Goal: Complete application form: Complete application form

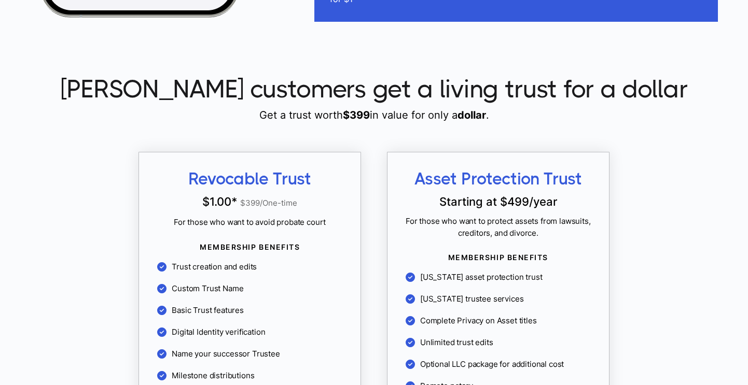
scroll to position [818, 0]
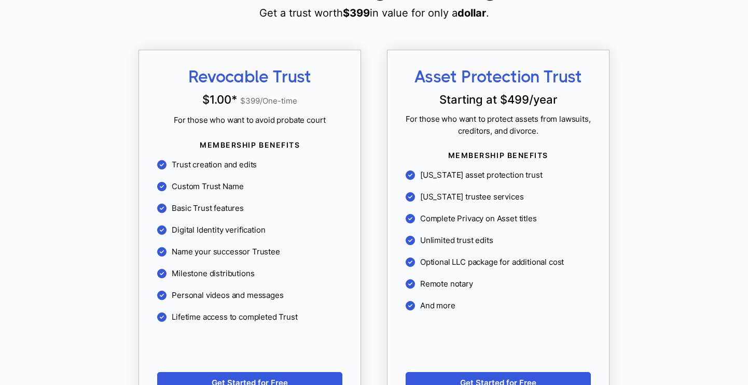
scroll to position [922, 0]
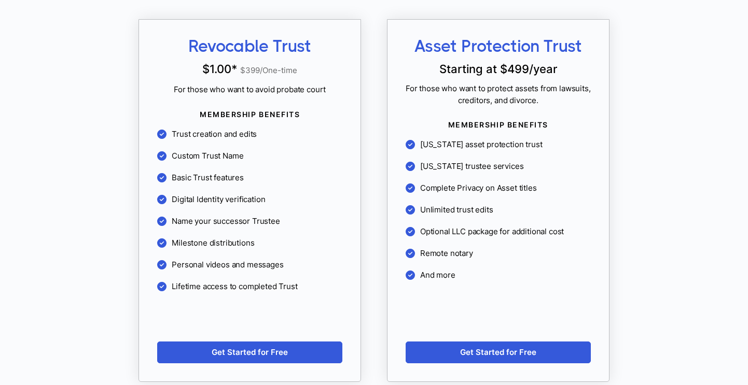
scroll to position [950, 0]
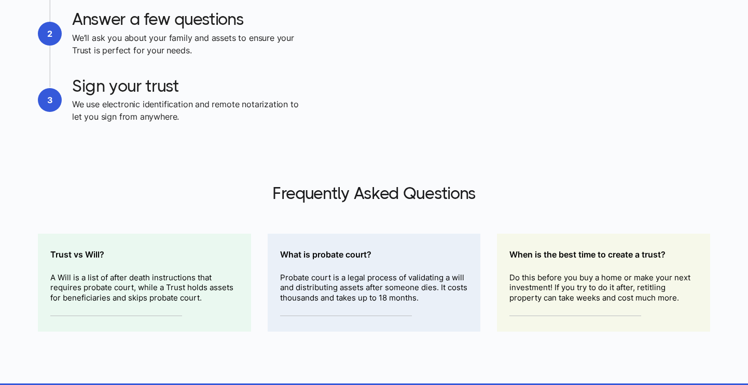
scroll to position [1519, 0]
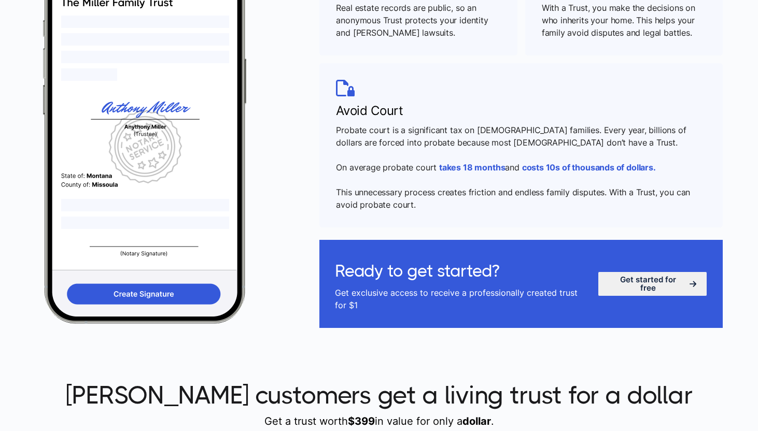
scroll to position [513, 0]
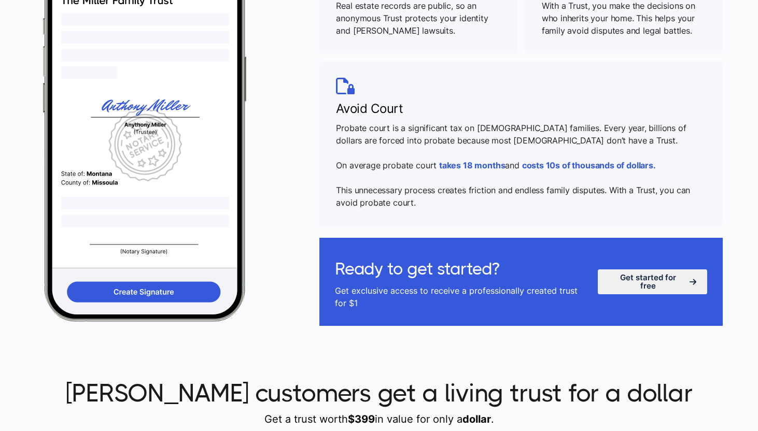
click at [664, 277] on link "Get started for free" at bounding box center [652, 282] width 109 height 25
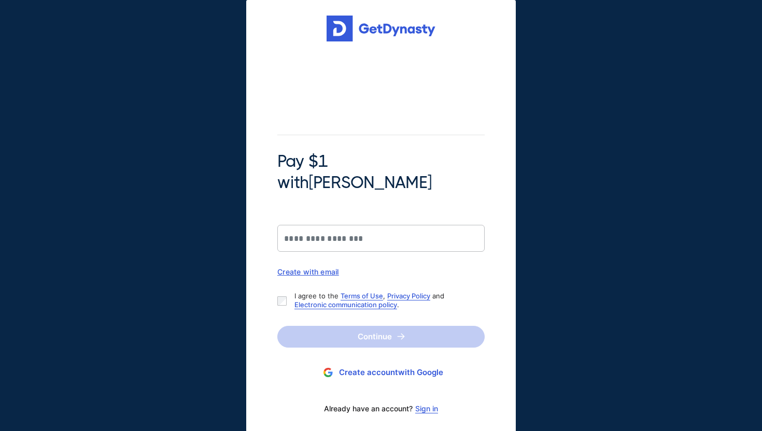
click at [84, 68] on div "Pay $1 with Braiden Shaw Create with email I agree to the Terms of Use , Privac…" at bounding box center [381, 217] width 762 height 435
click at [645, 40] on div "Pay $1 with Braiden Shaw Create with email I agree to the Terms of Use , Privac…" at bounding box center [381, 217] width 762 height 435
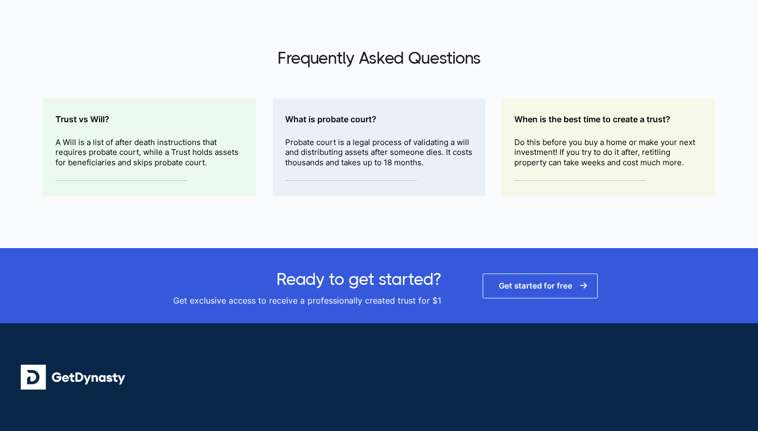
scroll to position [1638, 0]
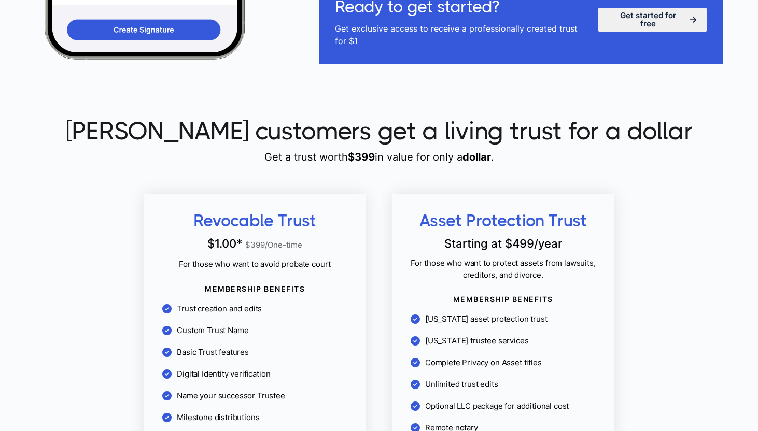
scroll to position [1647, 0]
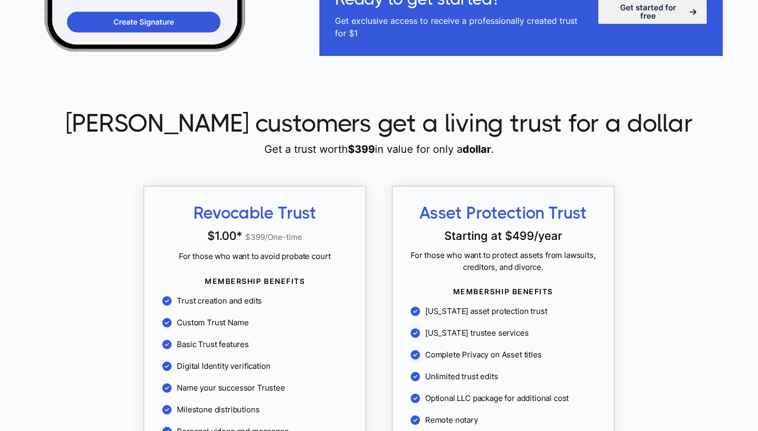
scroll to position [810, 0]
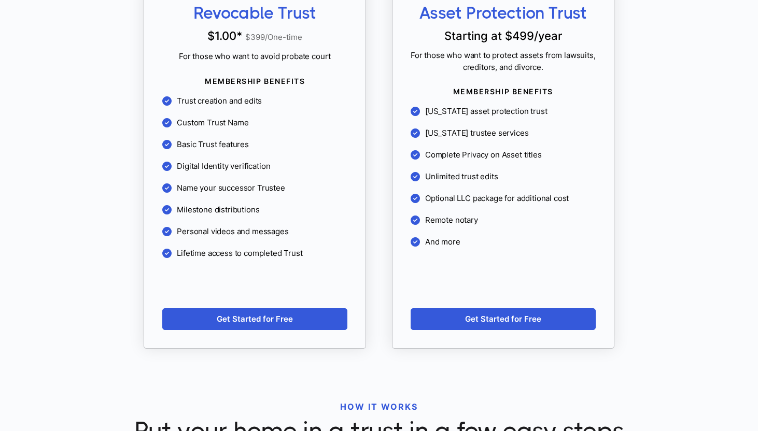
scroll to position [980, 0]
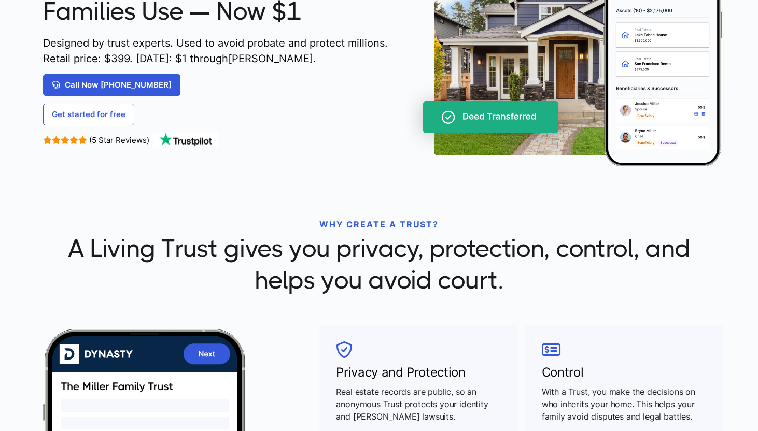
scroll to position [107, 0]
